Goal: Transaction & Acquisition: Purchase product/service

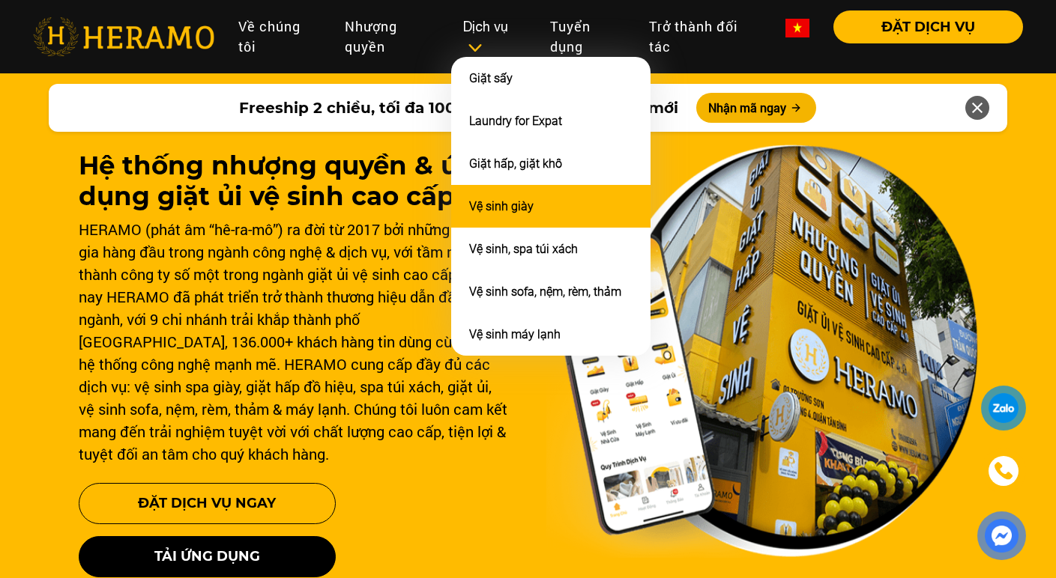
click at [502, 190] on li "Vệ sinh giày" at bounding box center [550, 206] width 199 height 43
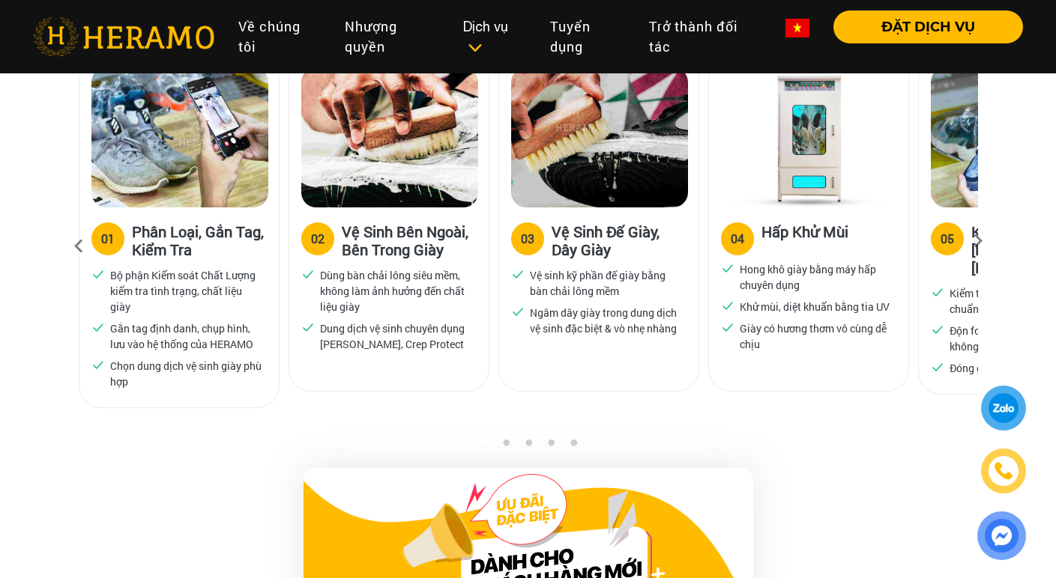
scroll to position [1041, 0]
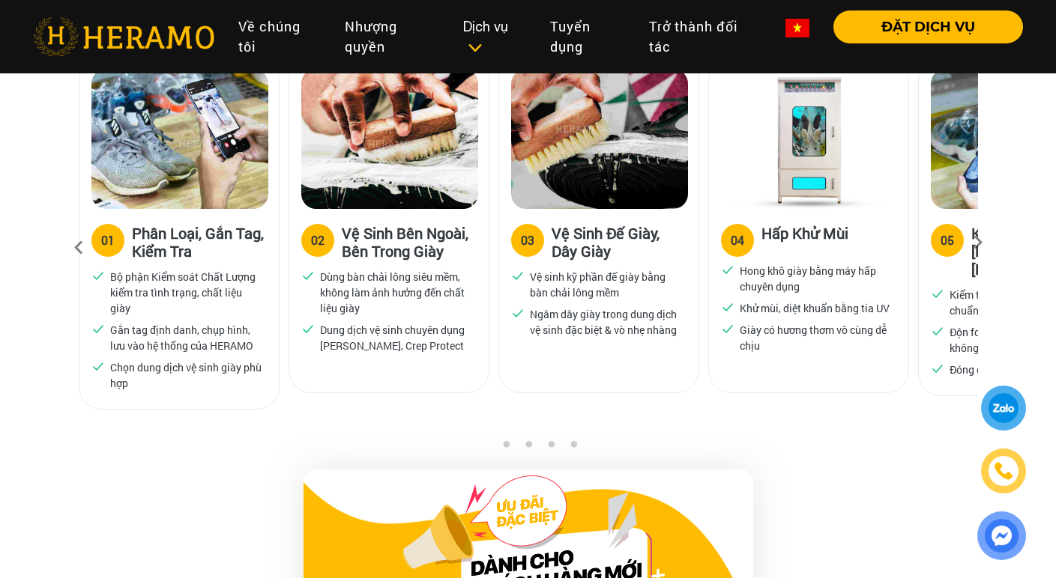
click at [949, 240] on div "05" at bounding box center [946, 240] width 13 height 18
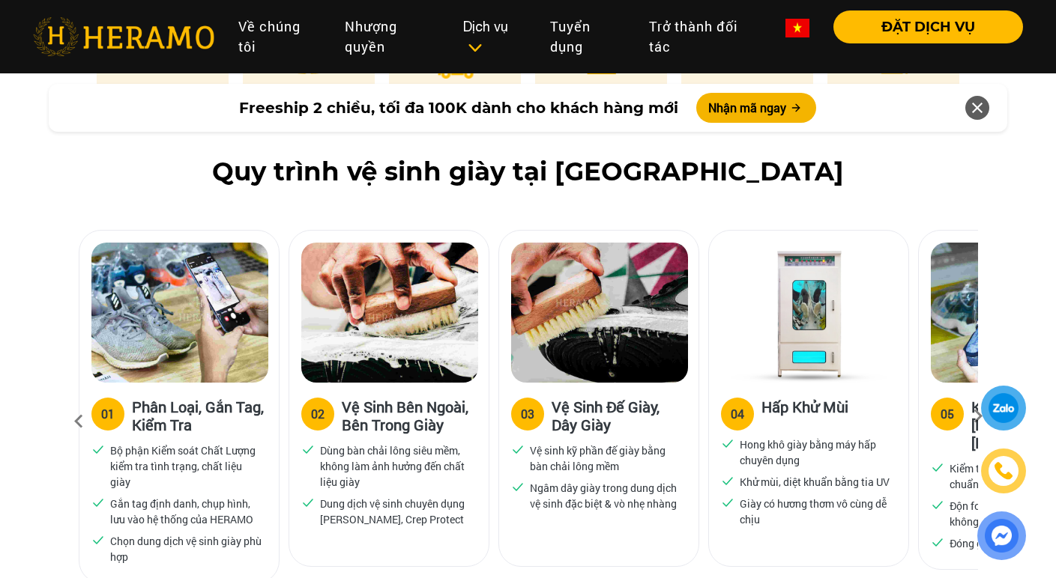
scroll to position [919, 0]
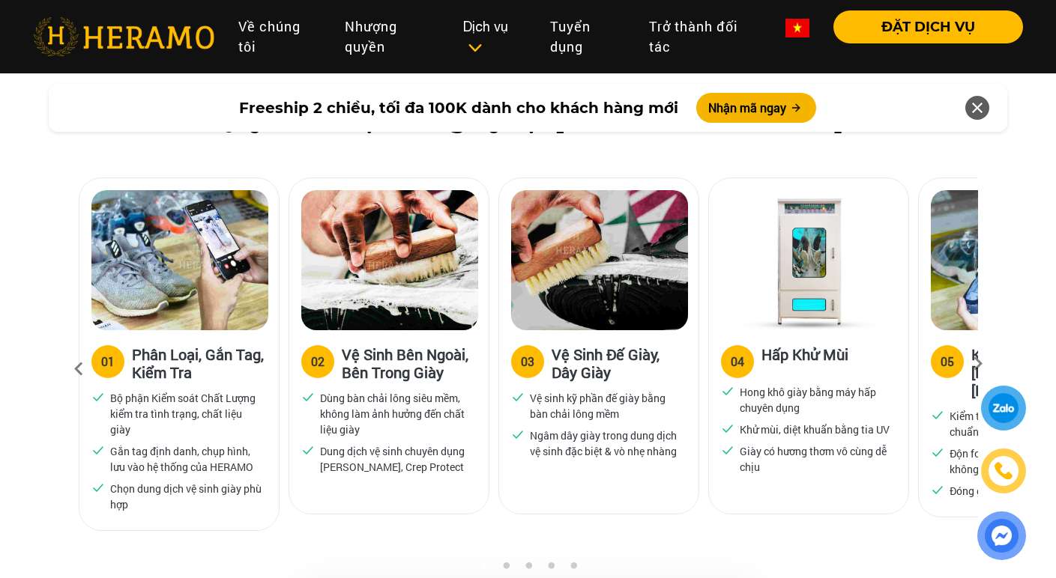
click at [980, 364] on icon at bounding box center [977, 369] width 27 height 10
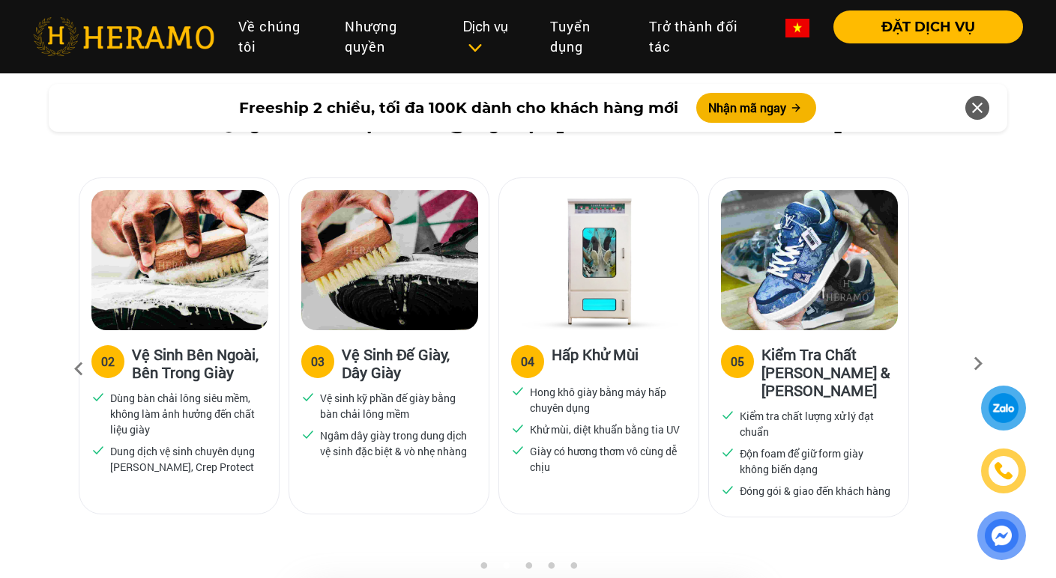
click at [980, 364] on icon at bounding box center [977, 369] width 27 height 10
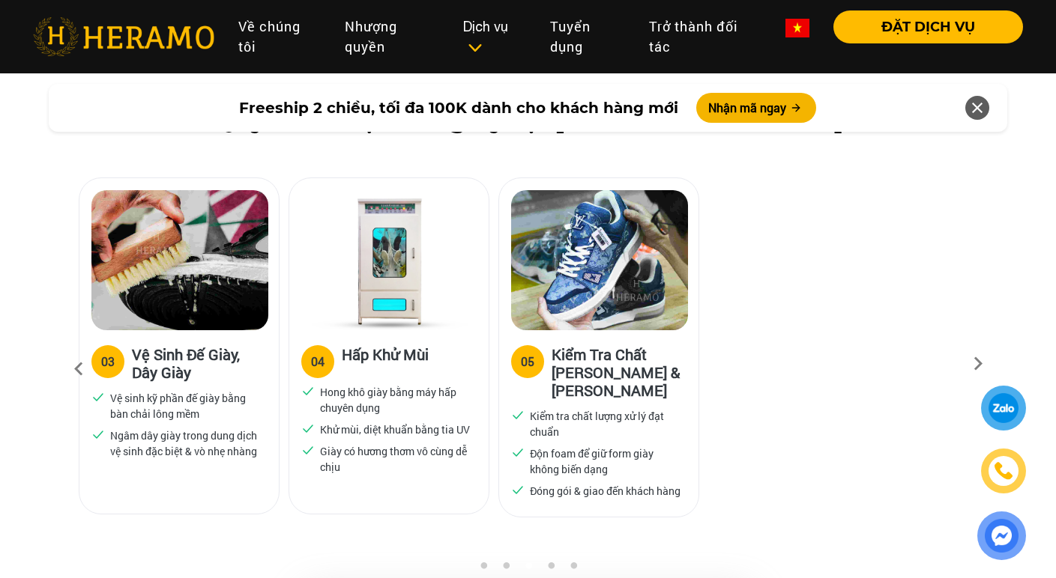
click at [980, 364] on icon at bounding box center [977, 369] width 27 height 10
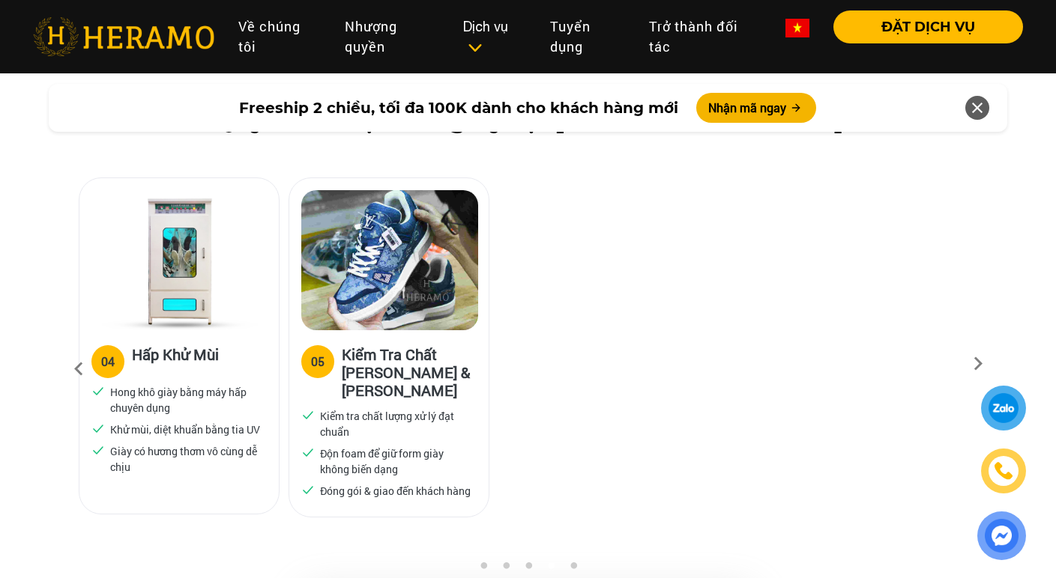
click at [980, 364] on icon at bounding box center [977, 369] width 27 height 10
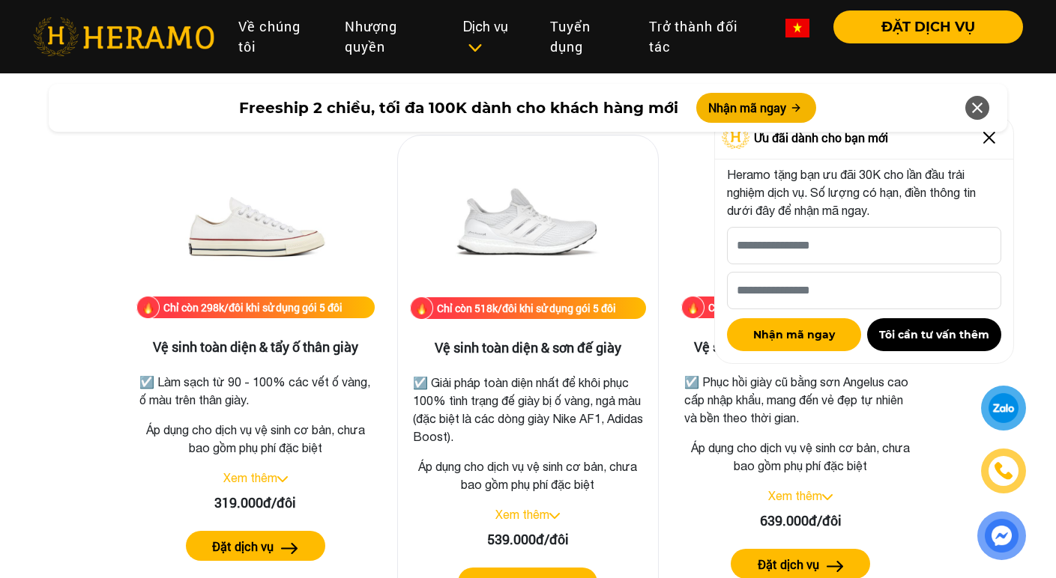
scroll to position [3075, 0]
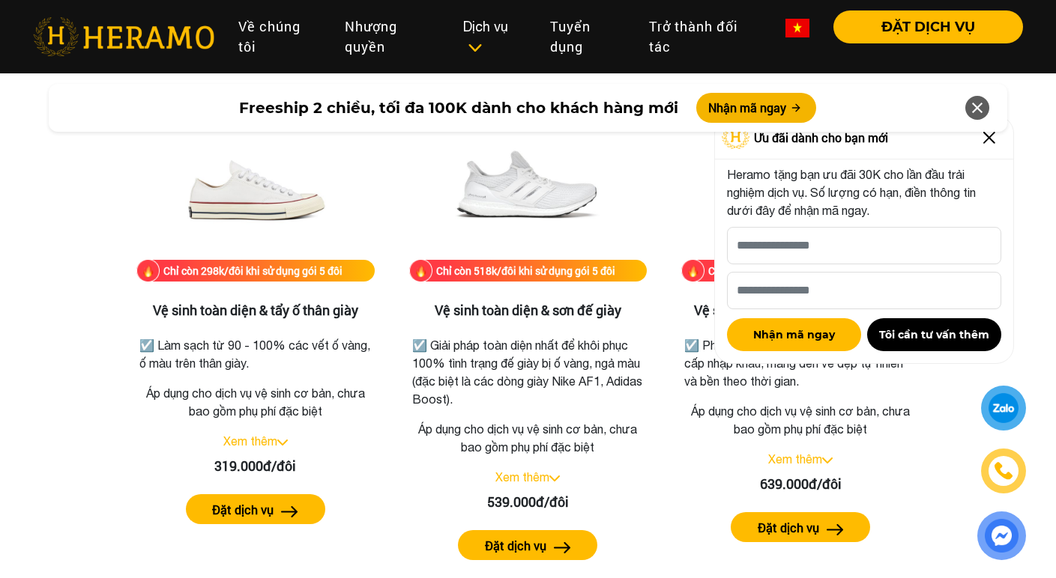
click at [990, 142] on img at bounding box center [989, 138] width 24 height 24
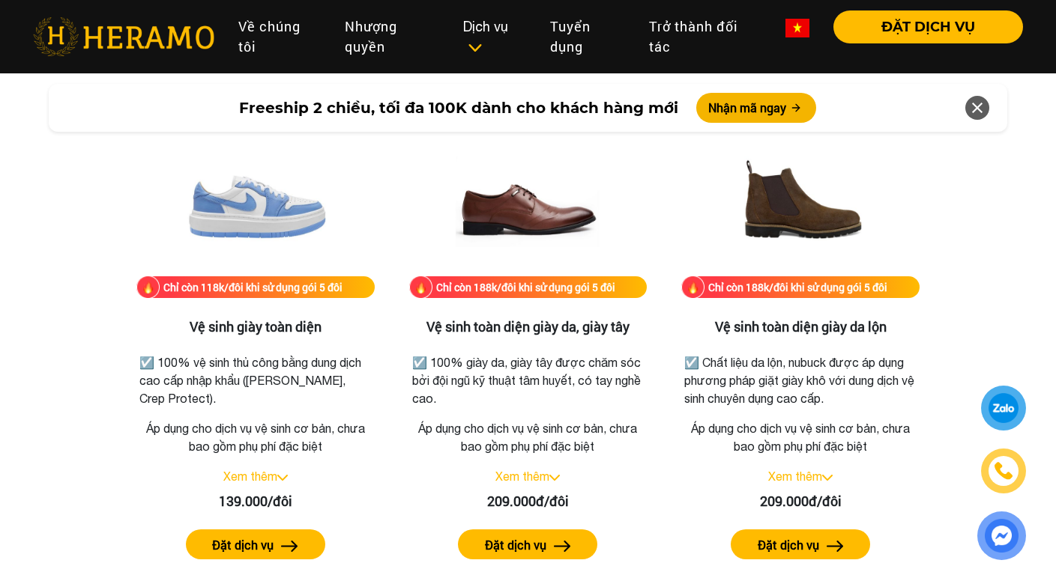
scroll to position [2053, 0]
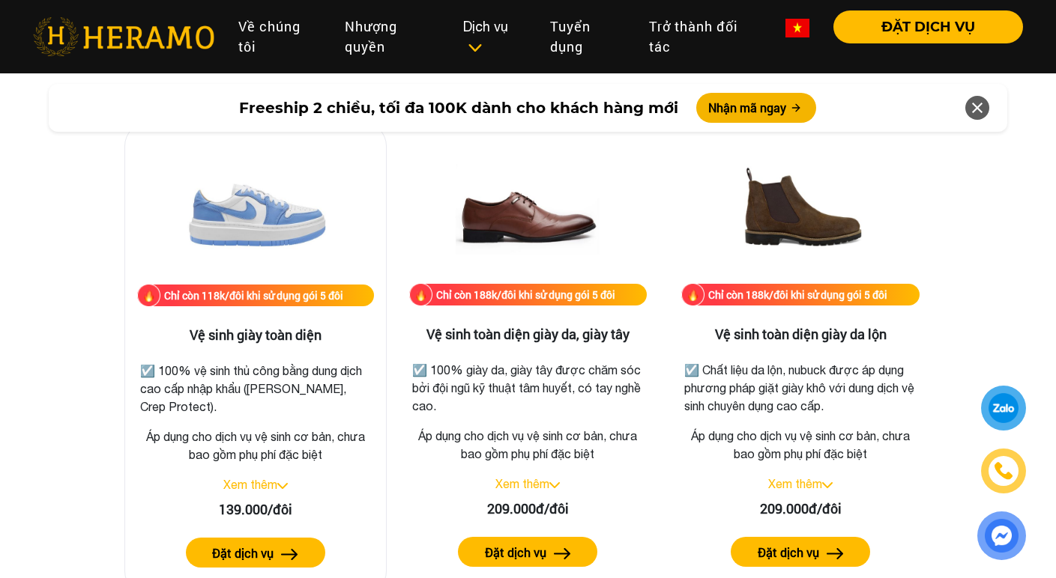
click at [272, 478] on link "Xem thêm" at bounding box center [250, 484] width 54 height 13
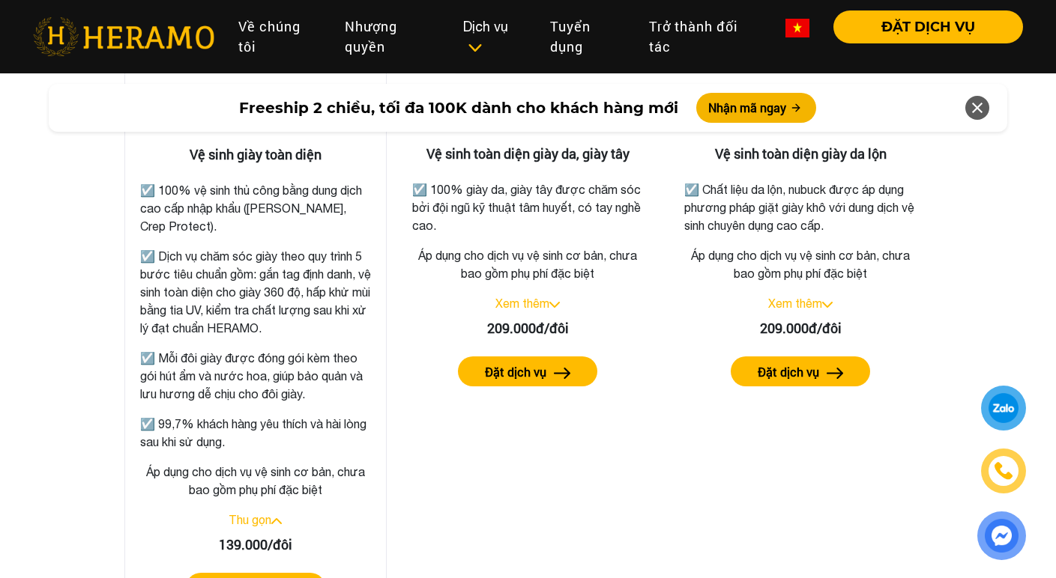
scroll to position [2319, 0]
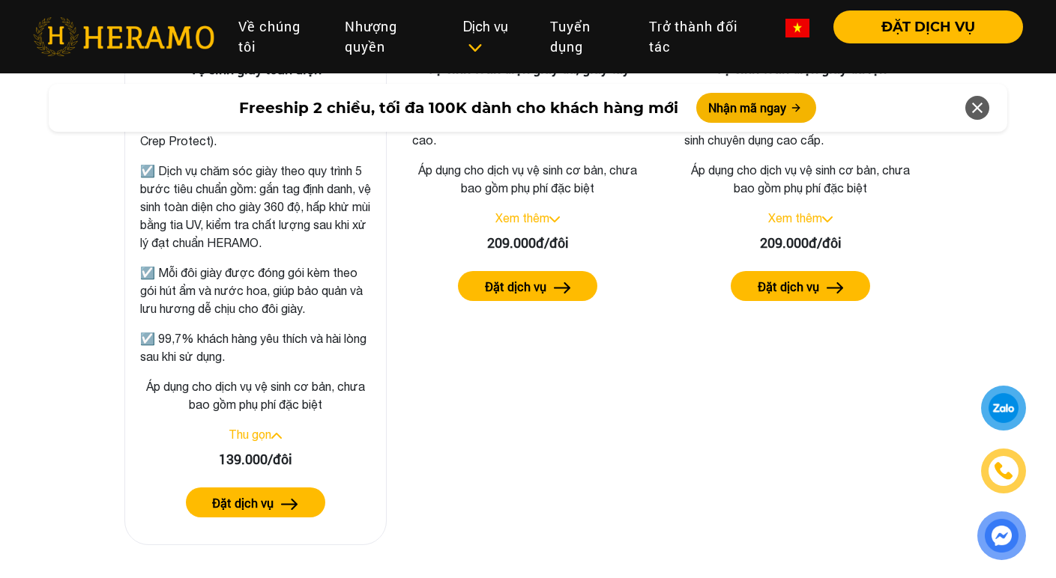
click at [271, 507] on label "Đặt dịch vụ" at bounding box center [242, 503] width 61 height 18
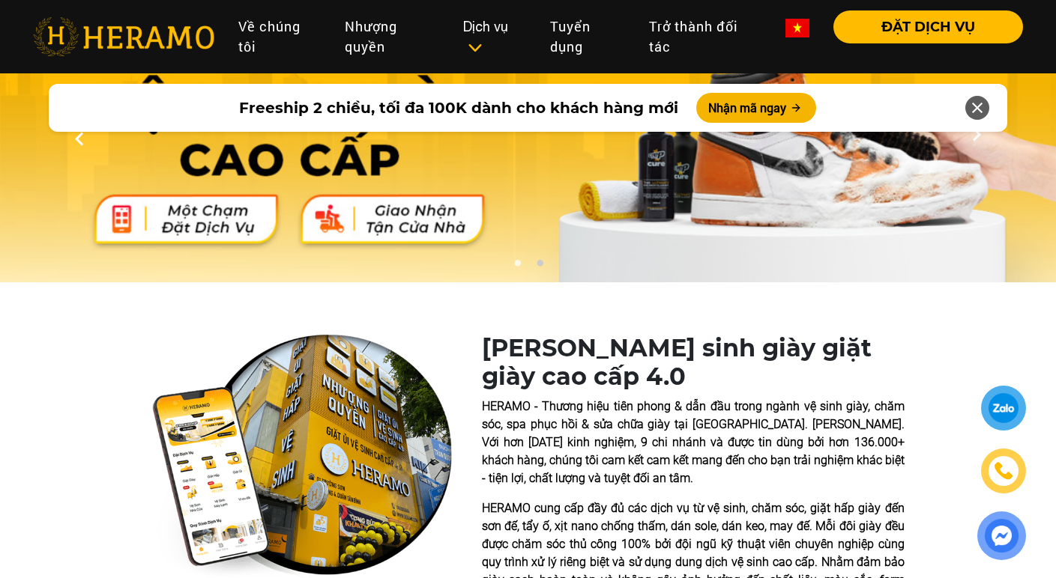
scroll to position [82, 0]
